Goal: Information Seeking & Learning: Understand process/instructions

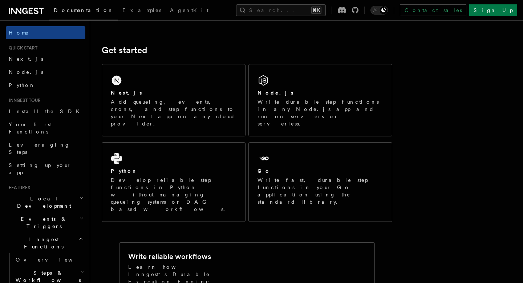
scroll to position [88, 0]
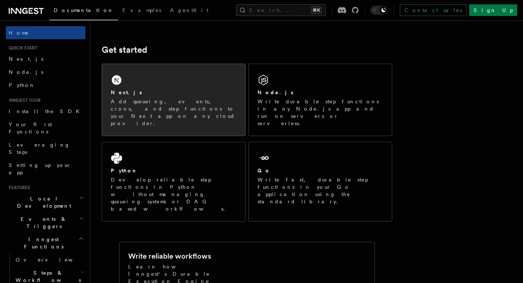
click at [167, 92] on div "Next.js" at bounding box center [174, 93] width 126 height 8
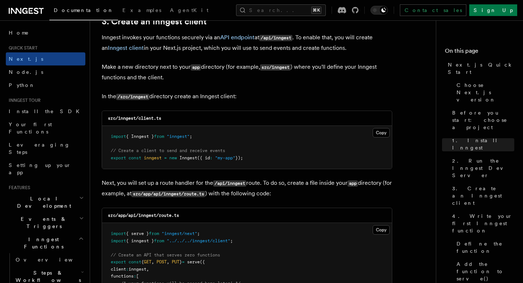
scroll to position [869, 0]
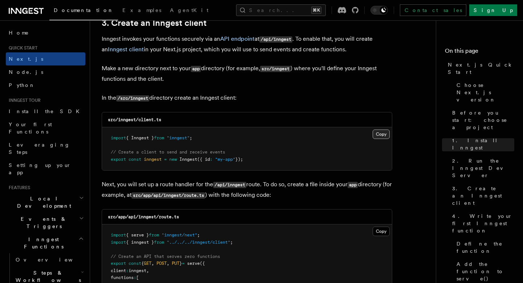
click at [379, 135] on button "Copy Copied" at bounding box center [381, 133] width 17 height 9
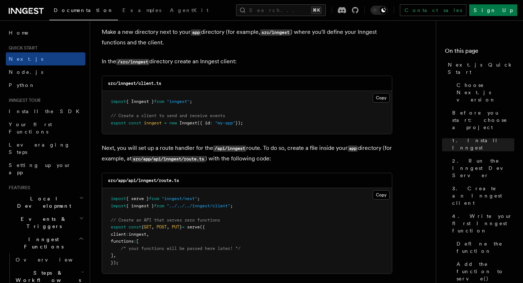
scroll to position [907, 0]
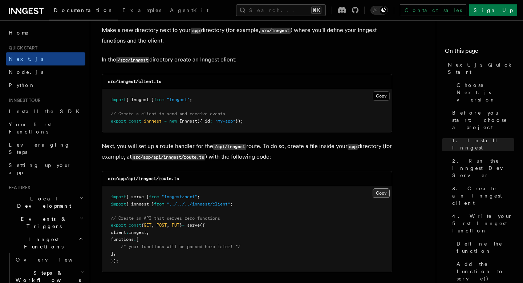
click at [377, 194] on button "Copy Copied" at bounding box center [381, 192] width 17 height 9
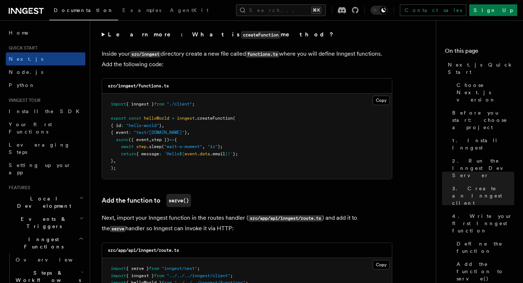
scroll to position [1270, 0]
click at [381, 101] on button "Copy Copied" at bounding box center [381, 99] width 17 height 9
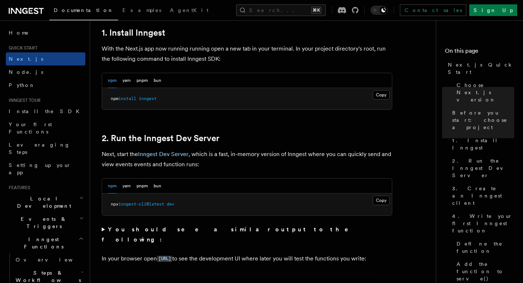
scroll to position [407, 0]
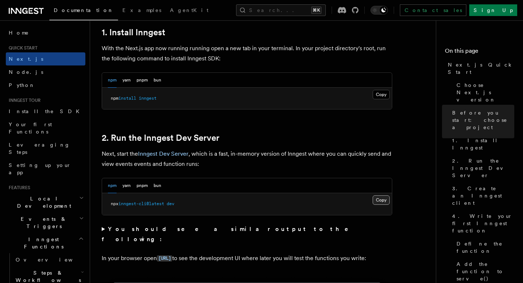
click at [378, 195] on button "Copy Copied" at bounding box center [381, 199] width 17 height 9
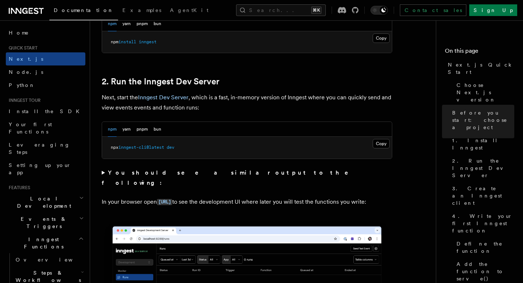
scroll to position [474, 0]
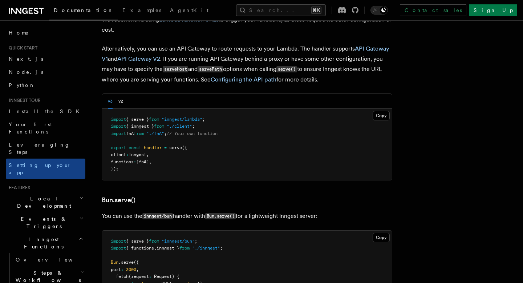
scroll to position [796, 0]
